Goal: Information Seeking & Learning: Learn about a topic

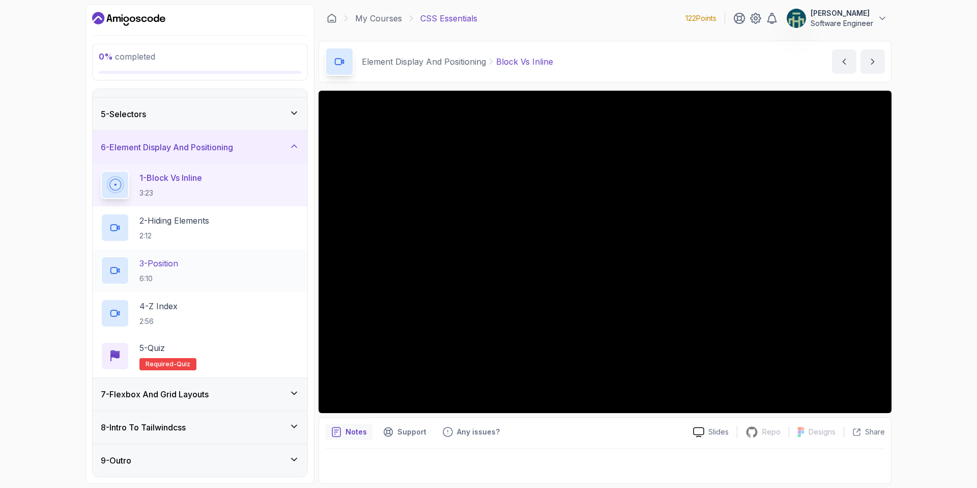
click at [268, 282] on div "3 - Position 6:10" at bounding box center [200, 270] width 199 height 29
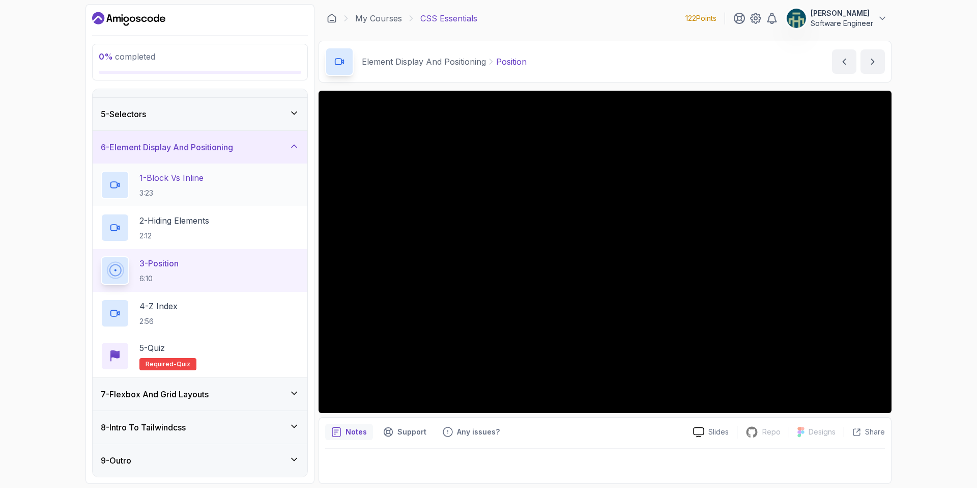
click at [198, 177] on p "1 - Block Vs Inline" at bounding box center [171, 178] width 64 height 12
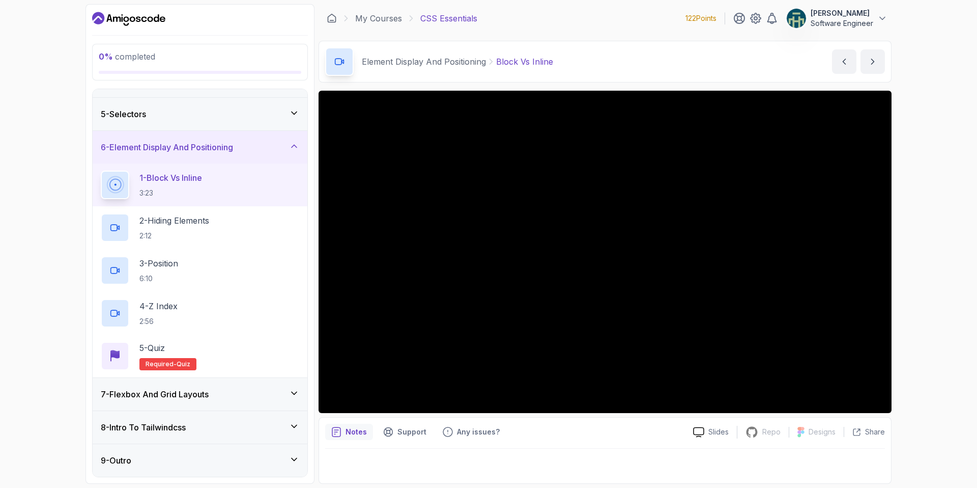
click at [101, 171] on button "1 - Block Vs Inline 3:23" at bounding box center [200, 185] width 199 height 29
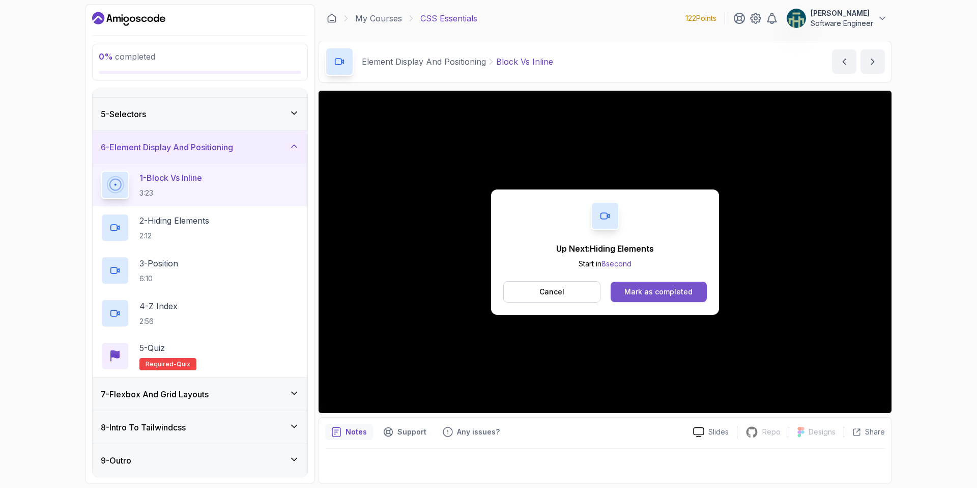
click at [651, 288] on div "Mark as completed" at bounding box center [659, 292] width 68 height 10
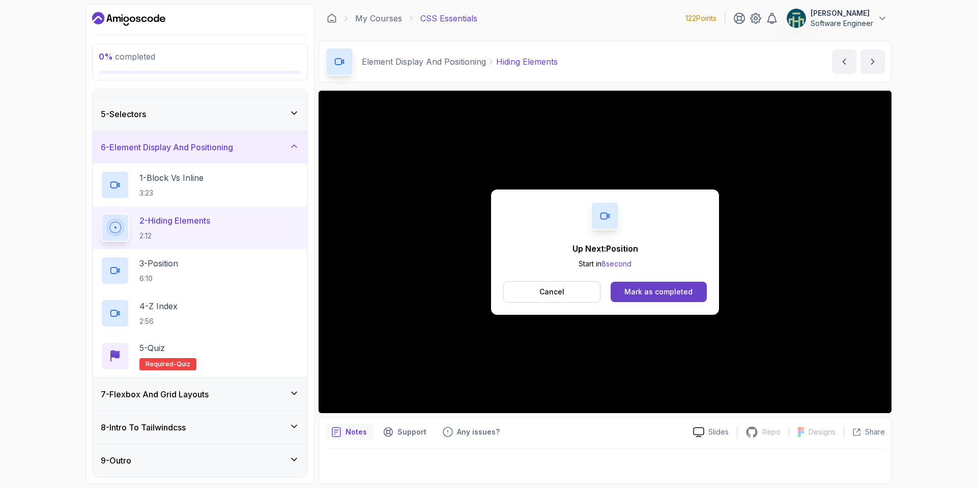
click at [717, 307] on div "Up Next: Position Start in 8 second Cancel Mark as completed" at bounding box center [605, 251] width 228 height 125
click at [639, 283] on button "Mark as completed" at bounding box center [659, 291] width 96 height 20
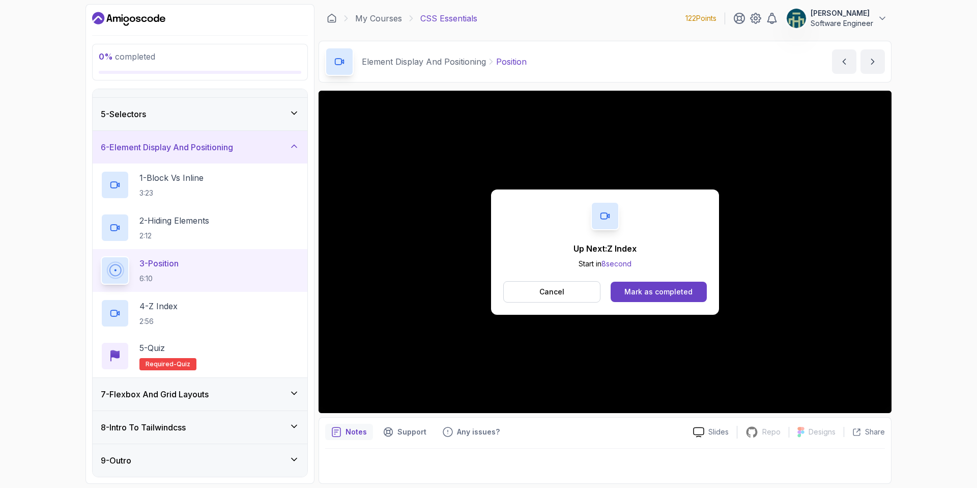
click at [661, 280] on div "Up Next: Z Index Start in 8 second Cancel Mark as completed" at bounding box center [605, 251] width 228 height 125
click at [661, 285] on button "Mark as completed" at bounding box center [659, 291] width 96 height 20
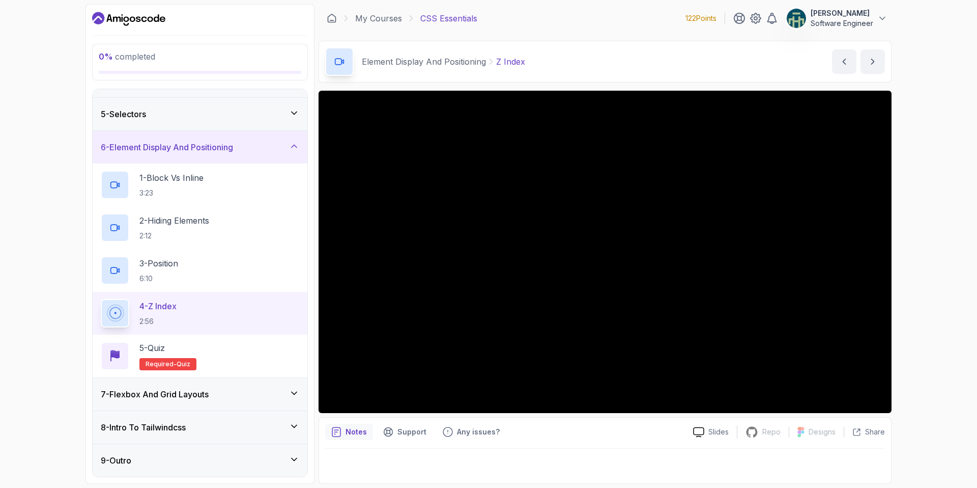
click at [287, 397] on div "7 - Flexbox And Grid Layouts" at bounding box center [200, 394] width 199 height 12
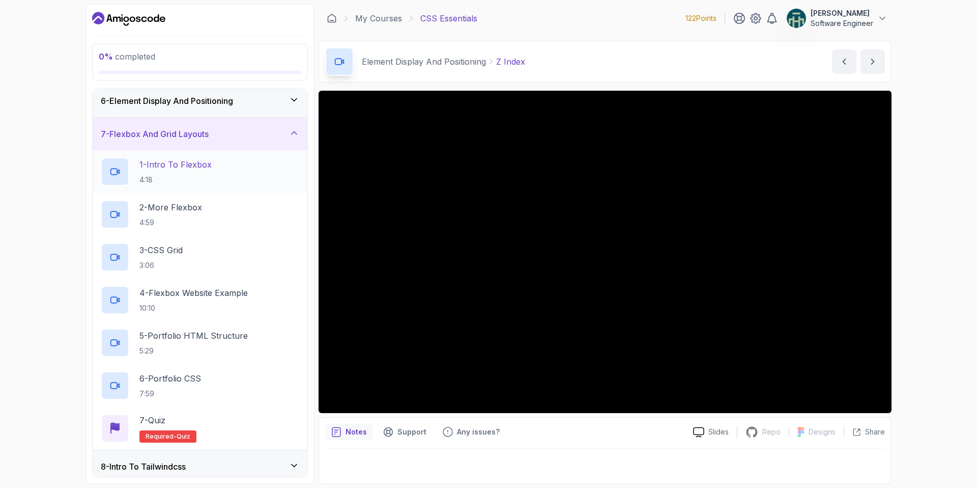
scroll to position [171, 0]
click at [292, 132] on icon at bounding box center [294, 131] width 5 height 3
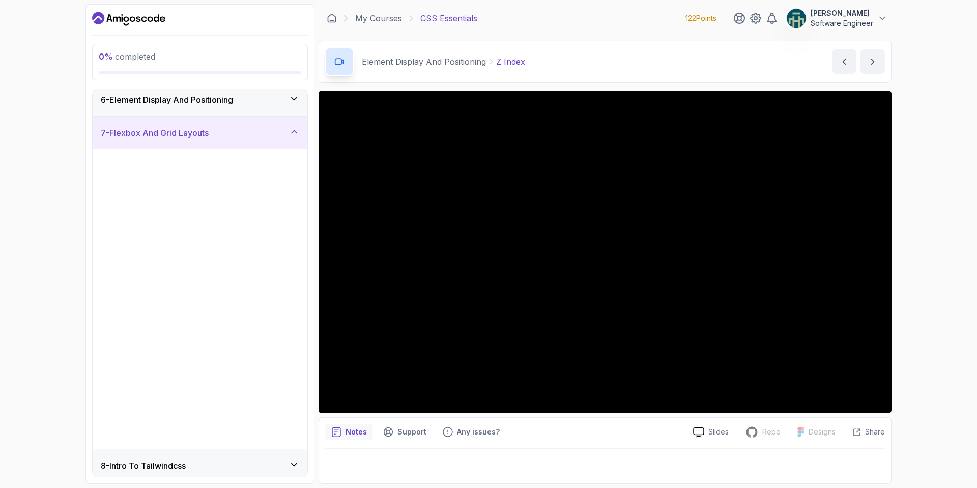
scroll to position [0, 0]
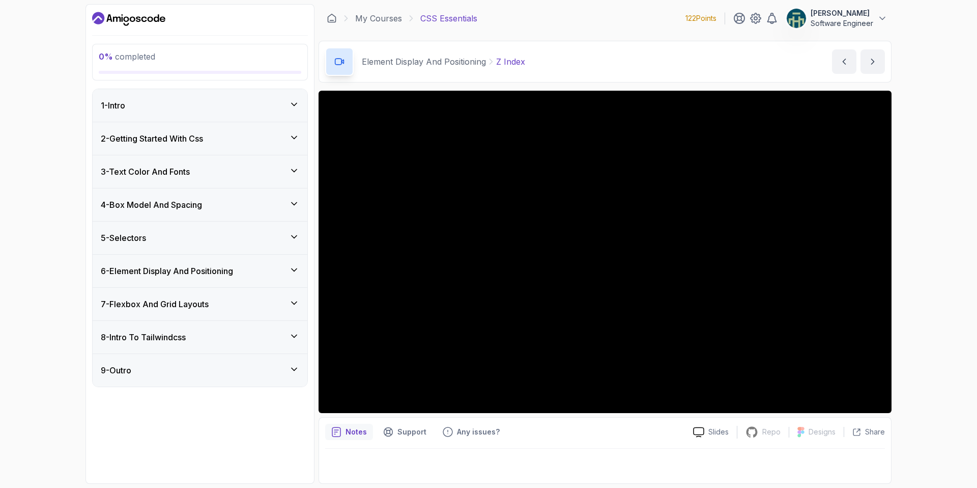
click at [297, 332] on icon at bounding box center [294, 336] width 10 height 10
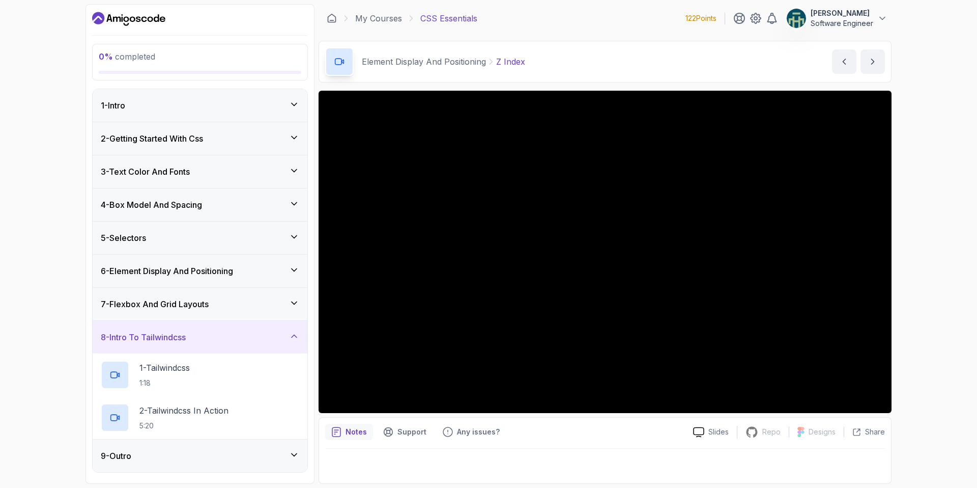
click at [297, 336] on icon at bounding box center [294, 336] width 10 height 10
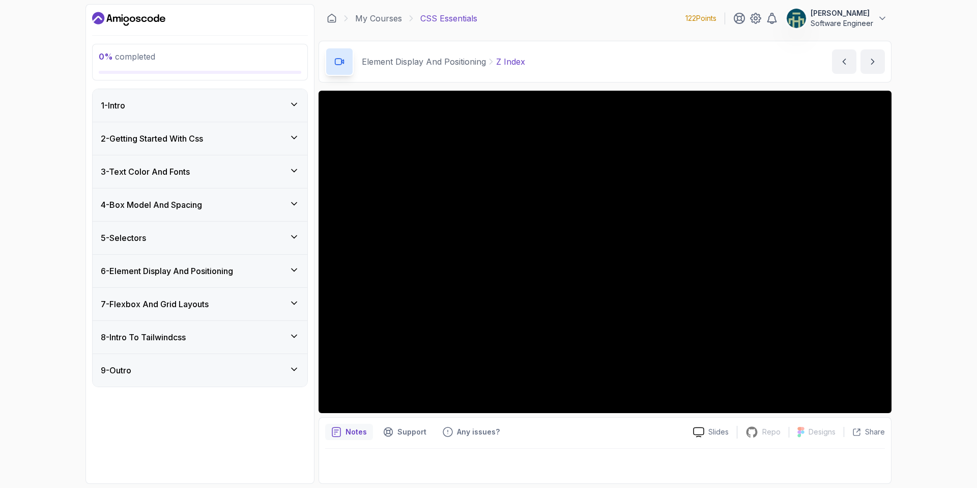
click at [291, 303] on icon at bounding box center [294, 303] width 10 height 10
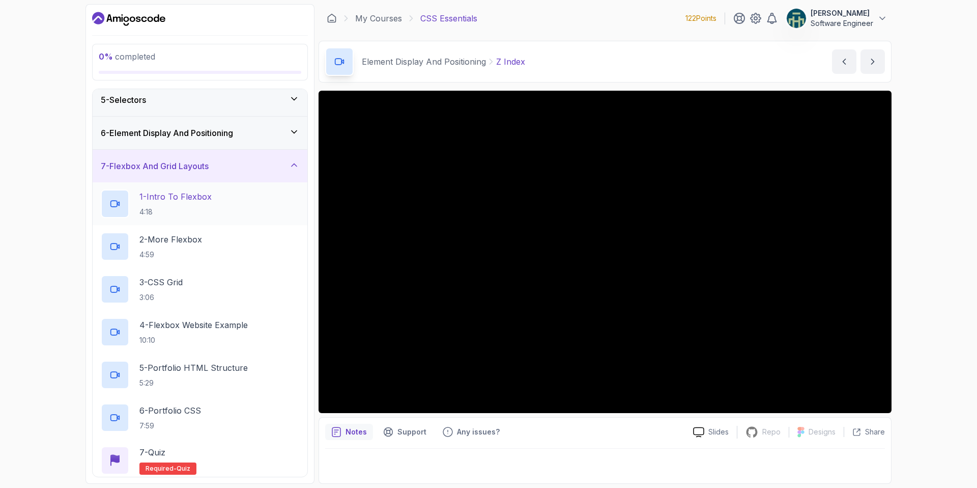
scroll to position [136, 0]
click at [292, 170] on icon at bounding box center [294, 167] width 10 height 10
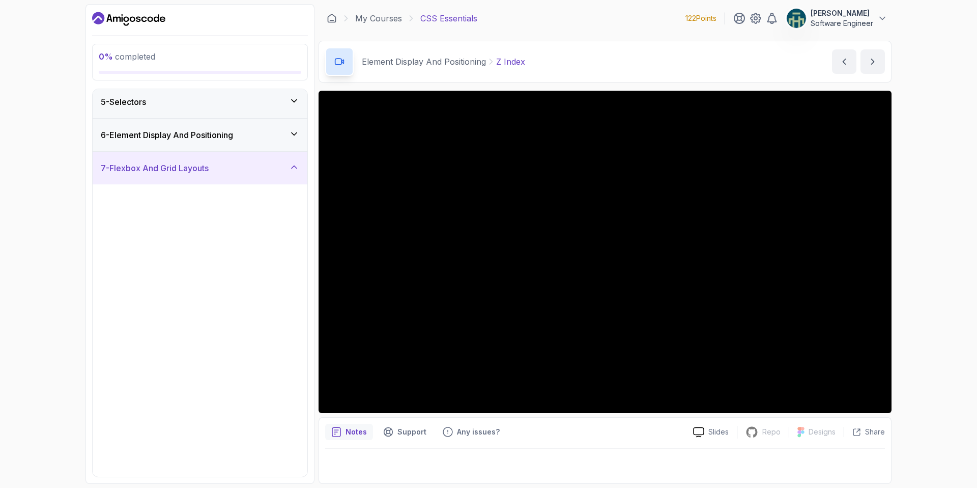
scroll to position [0, 0]
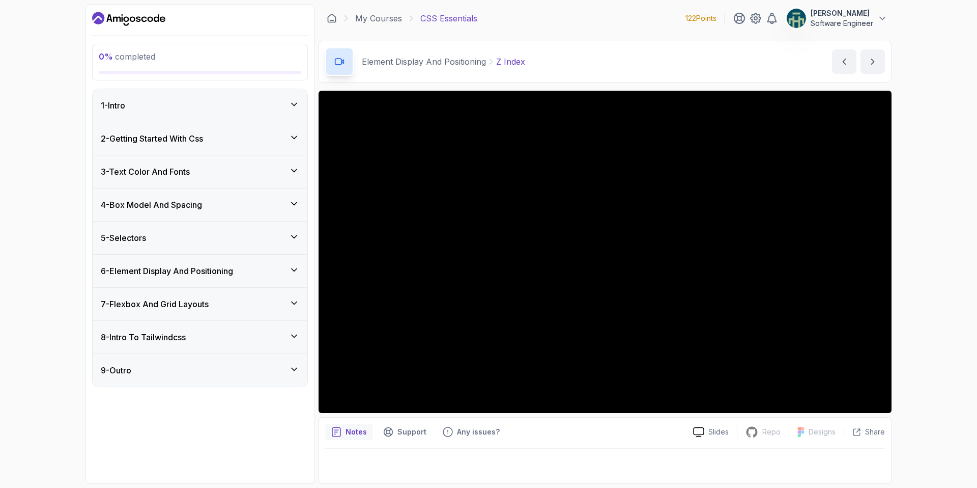
click at [295, 267] on icon at bounding box center [294, 270] width 10 height 10
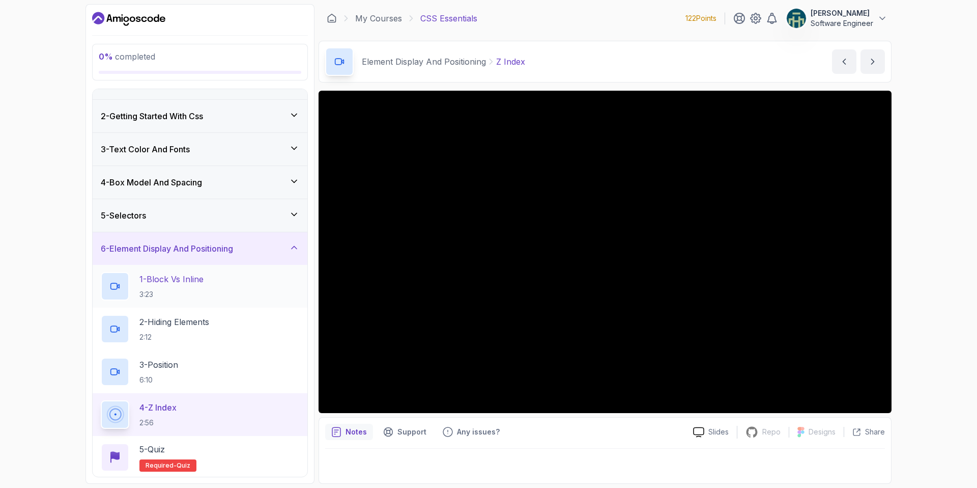
scroll to position [40, 0]
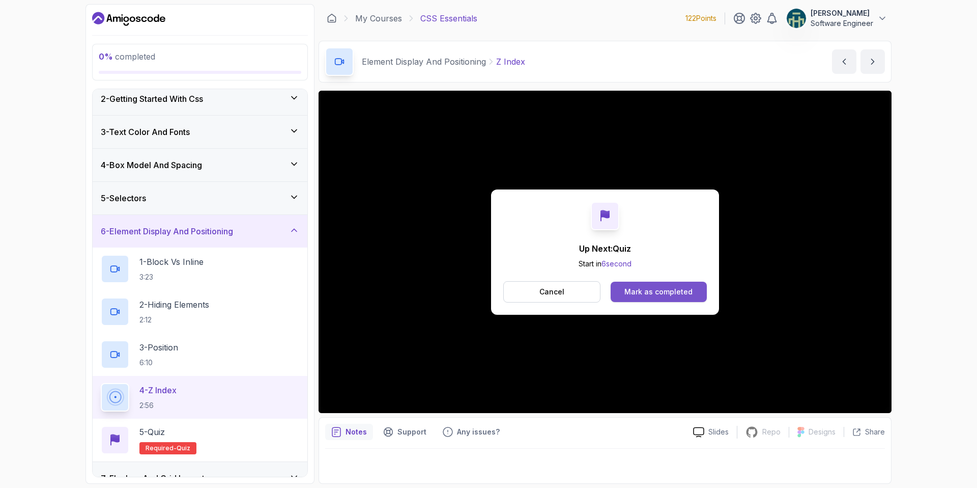
click at [658, 298] on button "Mark as completed" at bounding box center [659, 291] width 96 height 20
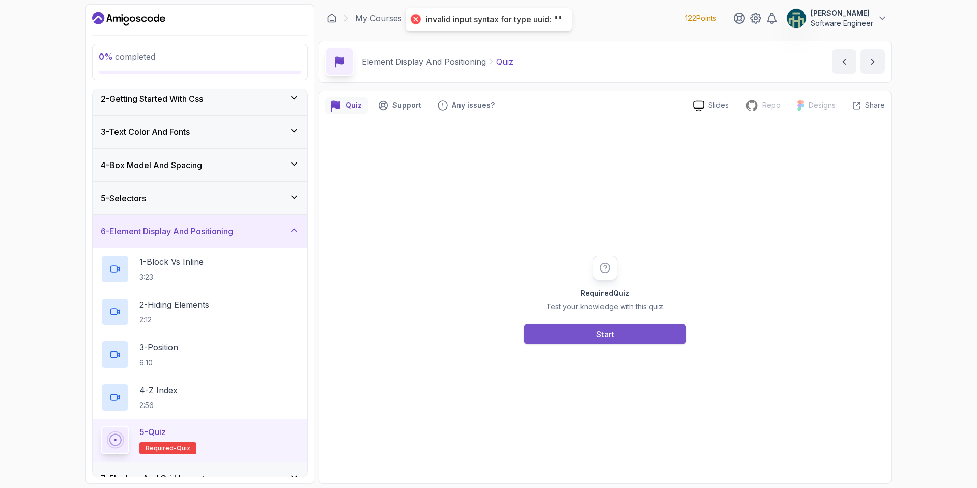
click at [619, 329] on button "Start" at bounding box center [605, 334] width 163 height 20
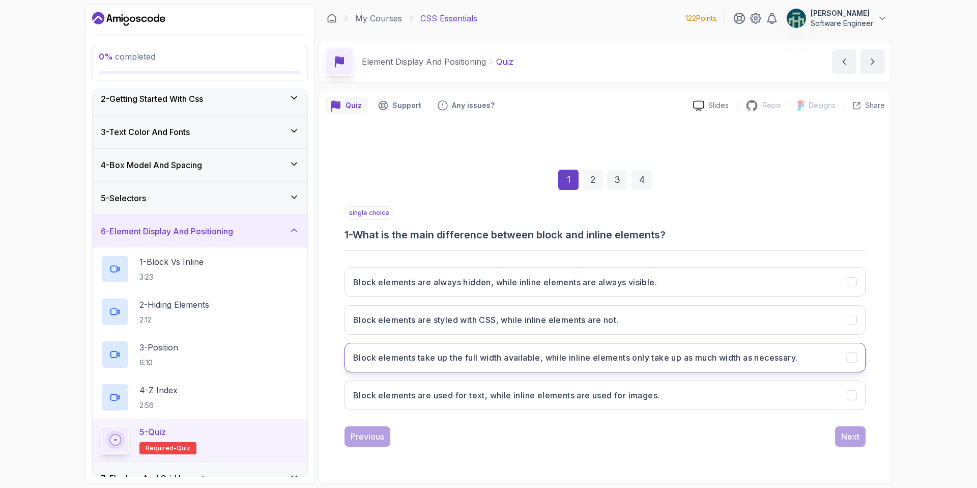
click at [847, 357] on div "Block elements take up the full width available, while inline elements only tak…" at bounding box center [852, 357] width 11 height 11
click at [855, 434] on div "Next" at bounding box center [850, 436] width 18 height 12
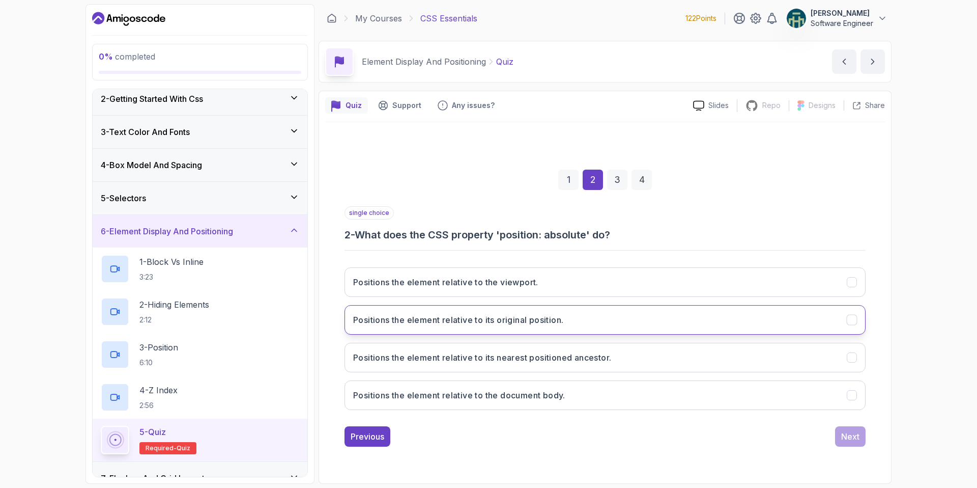
click at [857, 321] on div "Positions the element relative to its original position." at bounding box center [852, 319] width 11 height 11
click at [844, 434] on div "Next" at bounding box center [850, 436] width 18 height 12
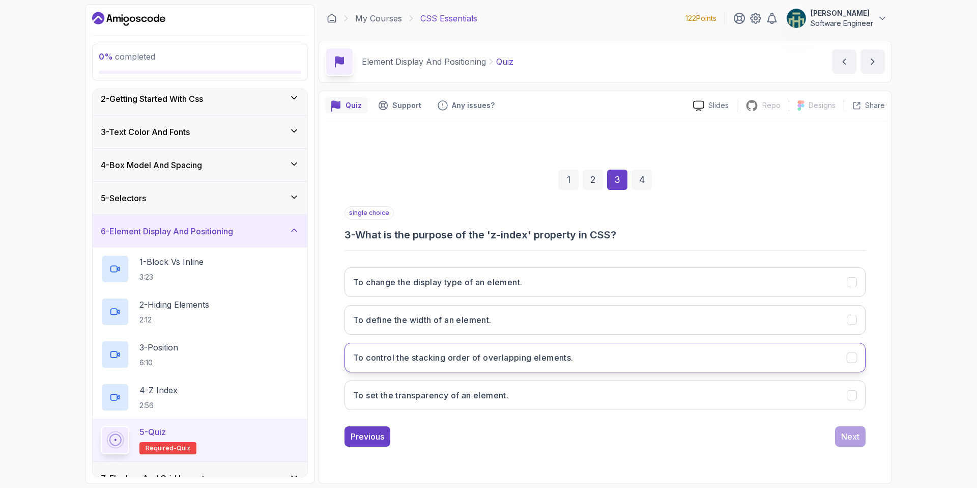
click at [852, 356] on icon "To control the stacking order of overlapping elements." at bounding box center [853, 357] width 10 height 10
click at [857, 439] on div "Next" at bounding box center [850, 436] width 18 height 12
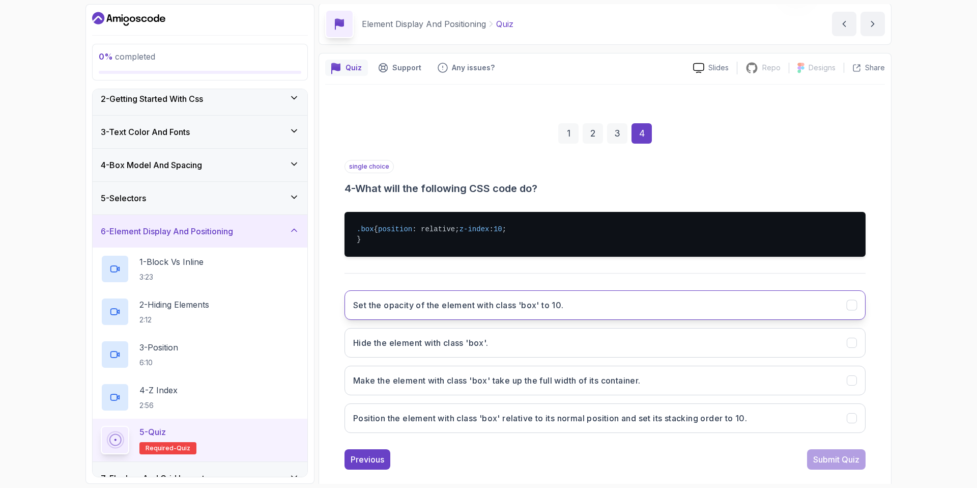
scroll to position [73, 0]
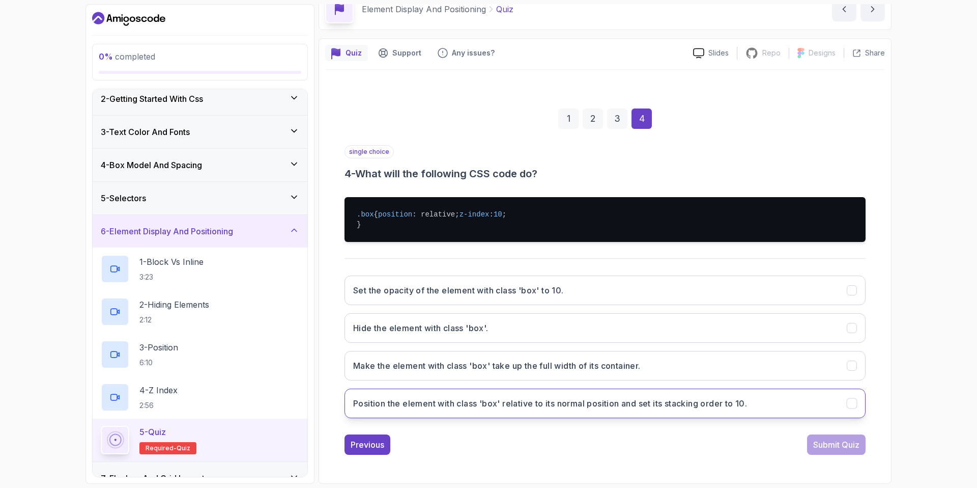
click at [851, 404] on icon "Position the element with class 'box' relative to its normal position and set i…" at bounding box center [853, 404] width 10 height 10
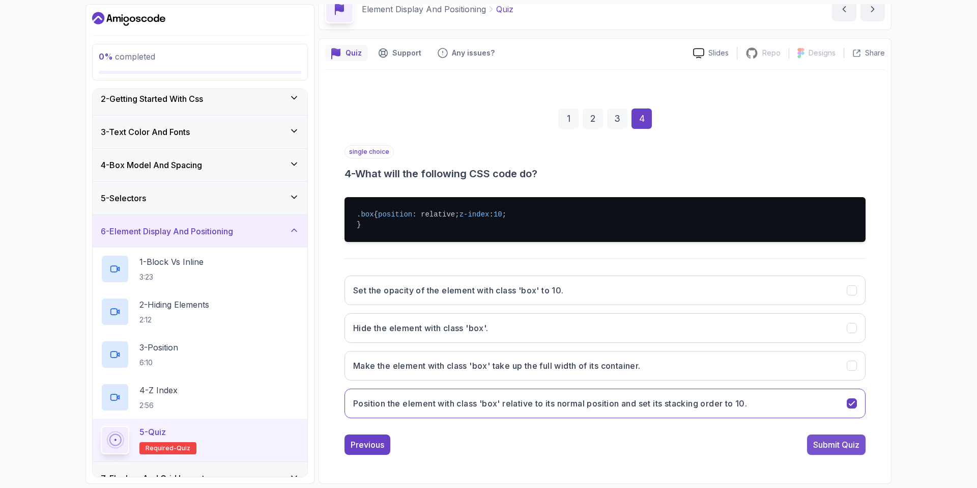
click at [835, 441] on div "Submit Quiz" at bounding box center [836, 444] width 46 height 12
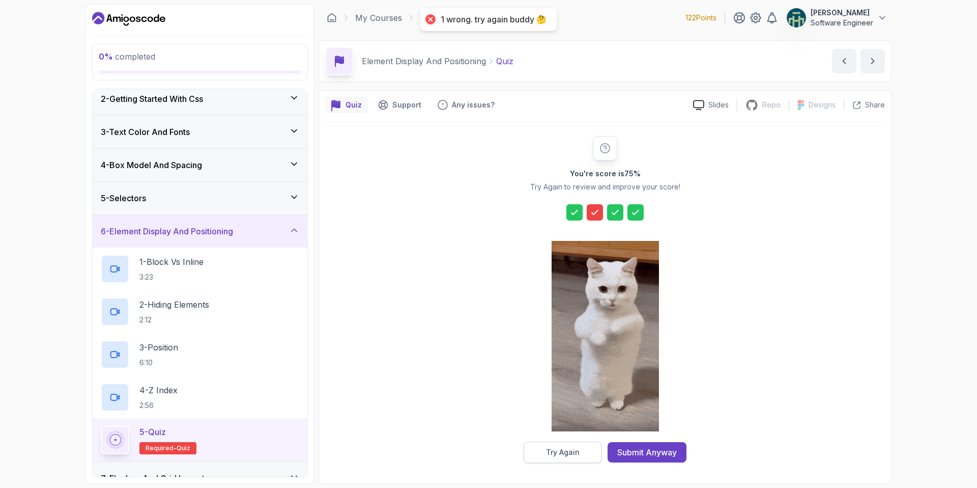
click at [568, 455] on div "Try Again" at bounding box center [563, 452] width 34 height 10
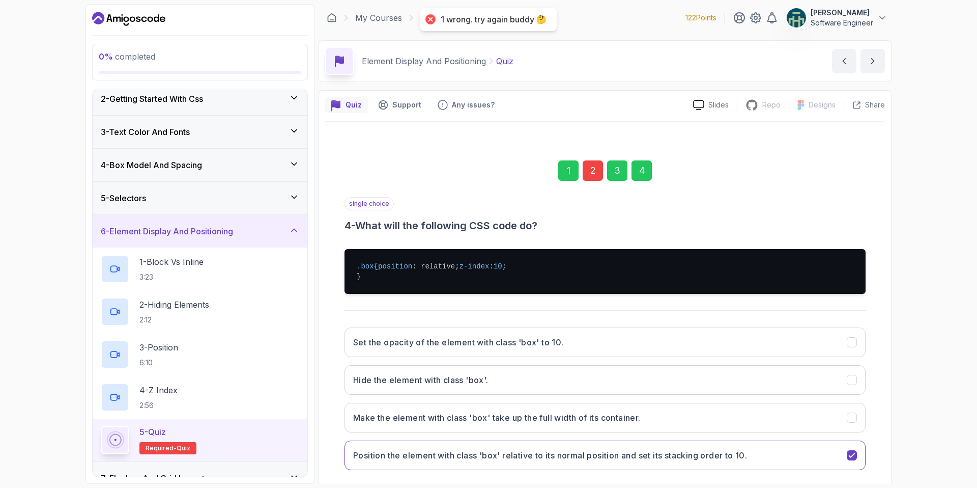
click at [597, 167] on div "2" at bounding box center [593, 170] width 20 height 20
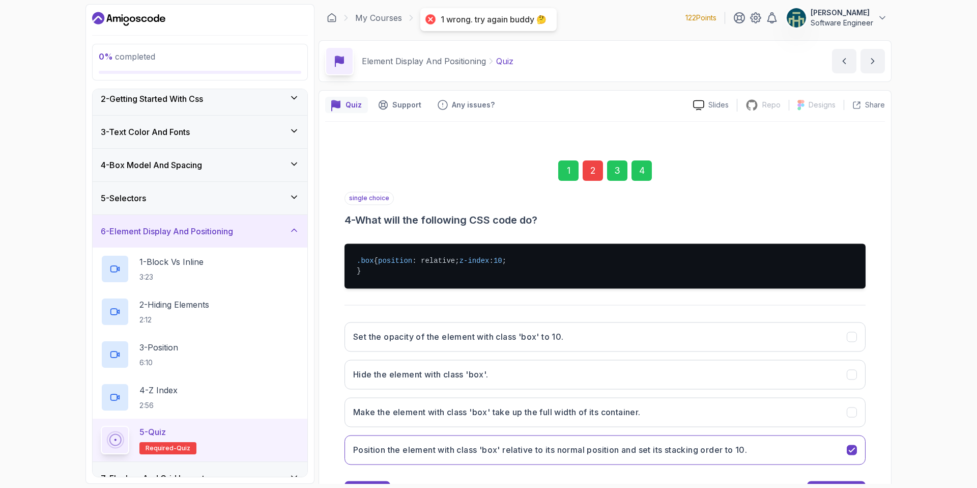
scroll to position [0, 0]
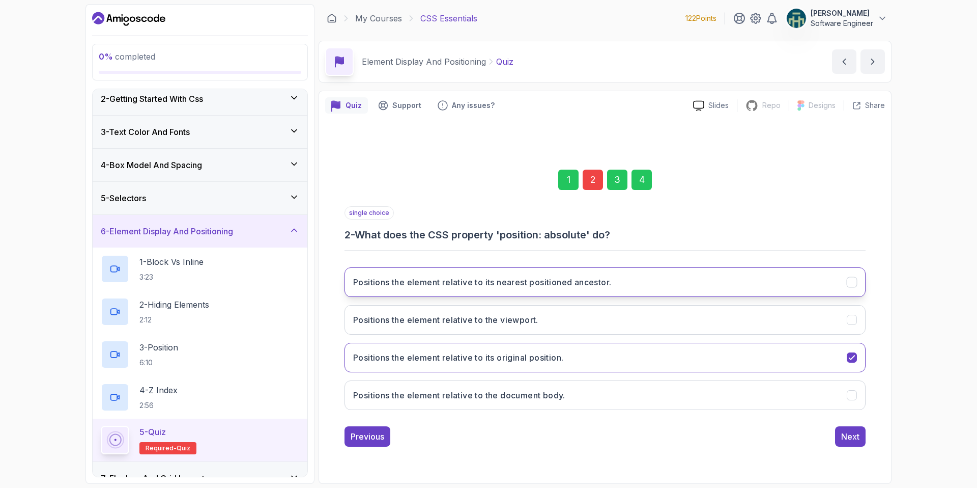
click at [856, 280] on icon "Positions the element relative to its nearest positioned ancestor." at bounding box center [853, 282] width 10 height 10
click at [862, 429] on button "Next" at bounding box center [850, 436] width 31 height 20
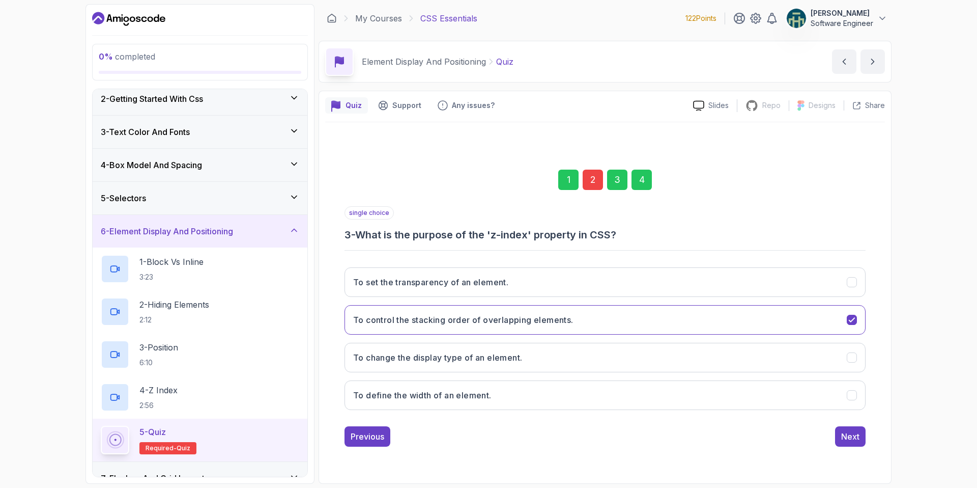
click at [651, 182] on div "4" at bounding box center [642, 180] width 20 height 20
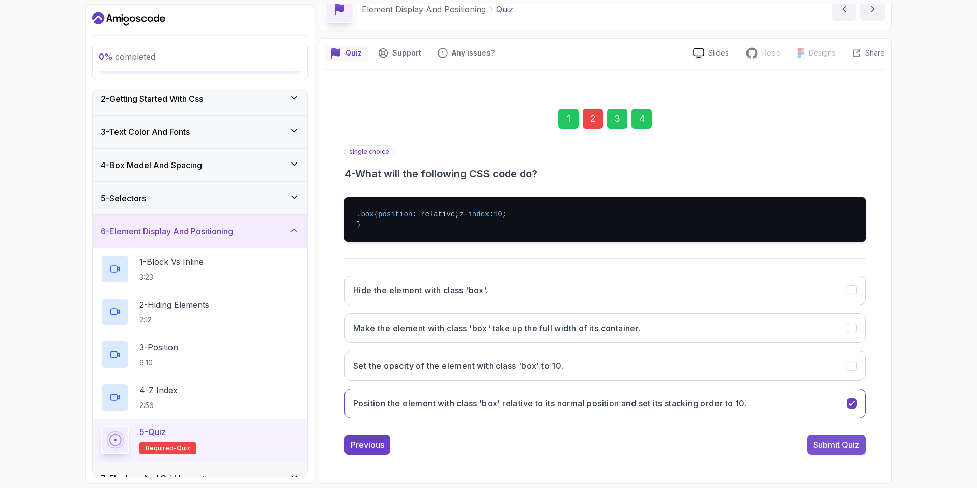
click at [835, 443] on div "Submit Quiz" at bounding box center [836, 444] width 46 height 12
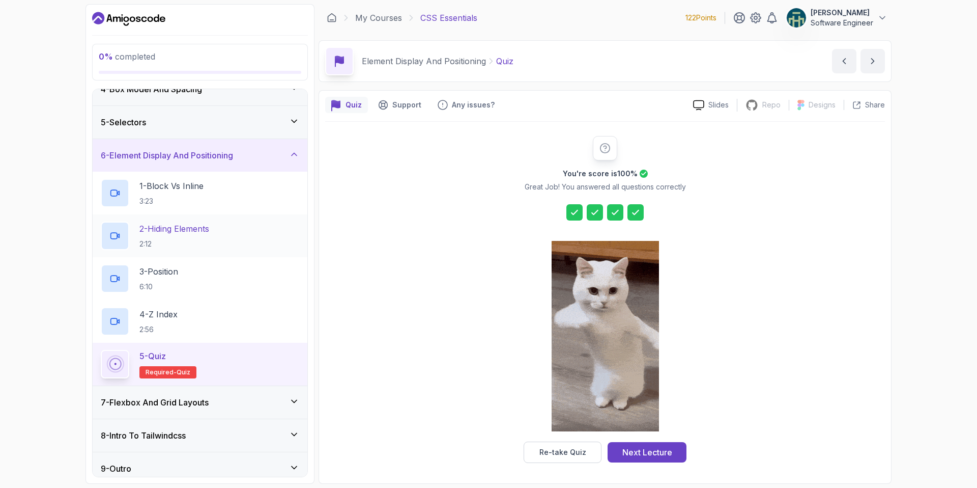
scroll to position [124, 0]
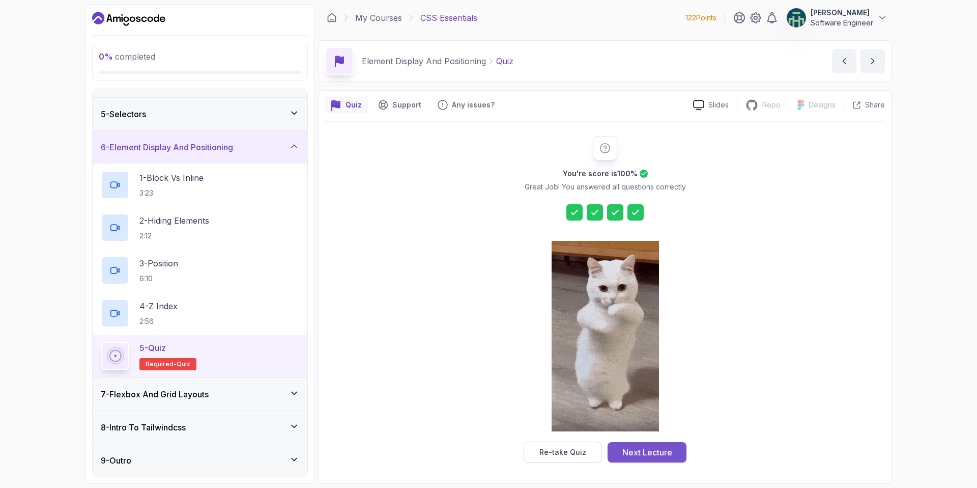
click at [670, 453] on div "Next Lecture" at bounding box center [648, 452] width 50 height 12
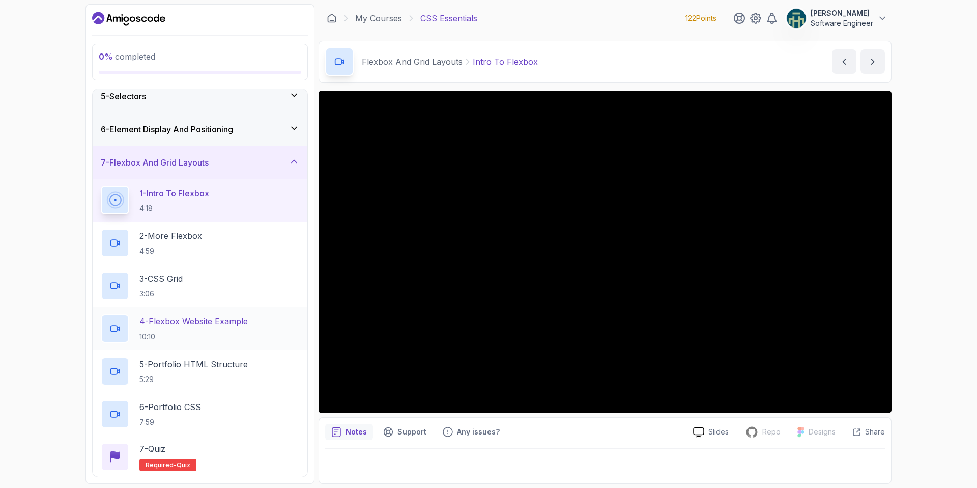
scroll to position [209, 0]
